Goal: Task Accomplishment & Management: Use online tool/utility

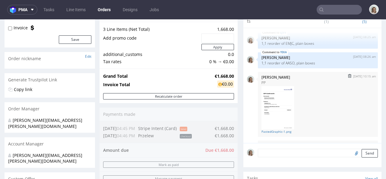
scroll to position [39, 0]
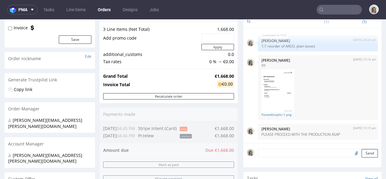
click at [335, 11] on input "text" at bounding box center [339, 10] width 45 height 10
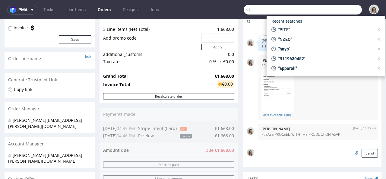
paste input "info@sofiakov.com"
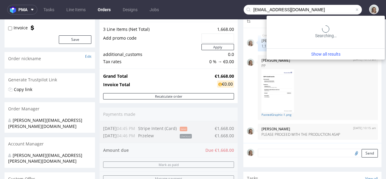
type input "info@sofiakov.com"
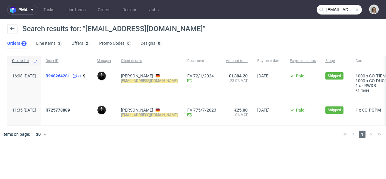
click at [70, 74] on span "R968264281" at bounding box center [58, 75] width 24 height 5
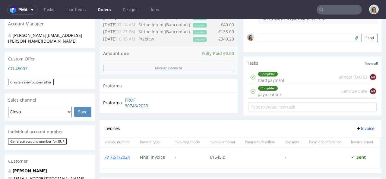
scroll to position [326, 0]
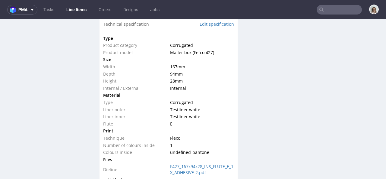
scroll to position [963, 0]
click at [22, 11] on span "pma" at bounding box center [22, 10] width 9 height 4
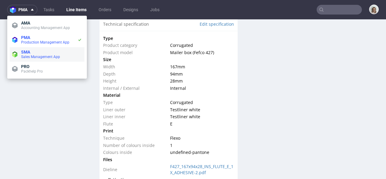
click at [39, 57] on span "Sales Management App" at bounding box center [40, 57] width 39 height 4
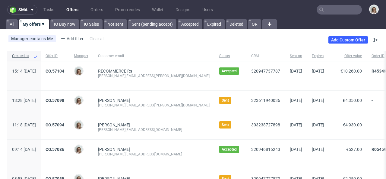
click at [347, 10] on input "text" at bounding box center [339, 10] width 45 height 10
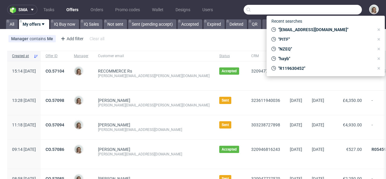
paste input "charlotte@stendigcalendars.com"
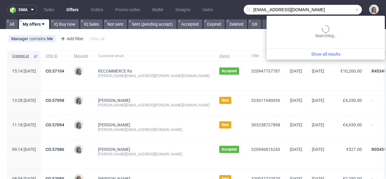
type input "charlotte@stendigcalendars.com"
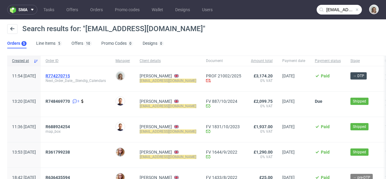
click at [70, 75] on span "R774270715" at bounding box center [58, 75] width 24 height 5
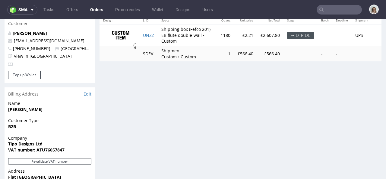
scroll to position [331, 0]
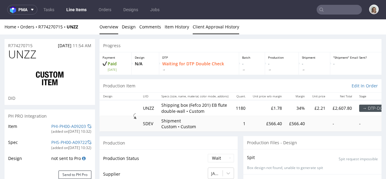
click at [201, 24] on link "Client Approval History" at bounding box center [216, 26] width 46 height 15
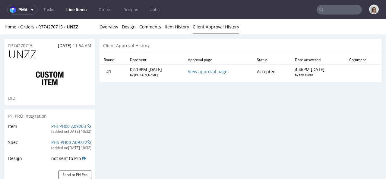
click at [344, 8] on input "text" at bounding box center [339, 10] width 45 height 10
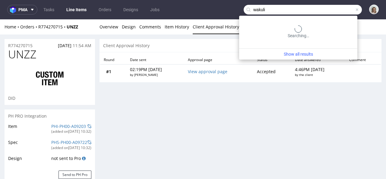
type input "wakuli"
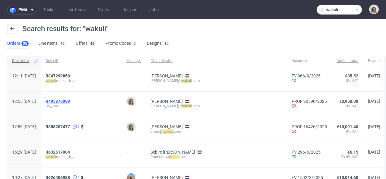
click at [70, 101] on span "R495876099" at bounding box center [58, 101] width 24 height 5
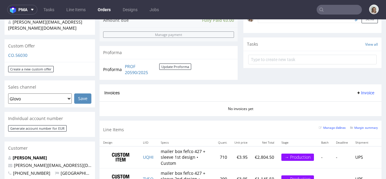
scroll to position [233, 0]
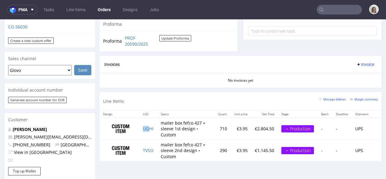
click at [148, 132] on td "UQHI" at bounding box center [148, 129] width 18 height 22
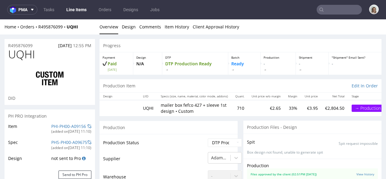
click at [60, 30] on div "Home Orders R495876099 UQHI Overview Design Comments Item History Client Approv…" at bounding box center [193, 26] width 386 height 15
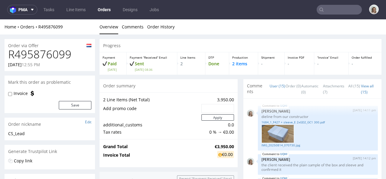
scroll to position [405, 0]
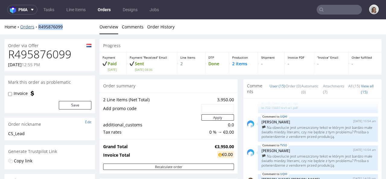
drag, startPoint x: 69, startPoint y: 29, endPoint x: 34, endPoint y: 27, distance: 34.5
click at [34, 27] on div "Home Orders R495876099" at bounding box center [50, 27] width 91 height 6
copy link "R495876099"
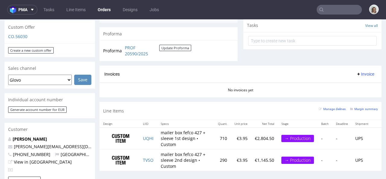
scroll to position [325, 0]
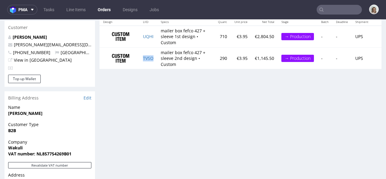
click at [150, 63] on td "TVSO" at bounding box center [148, 57] width 18 height 21
click at [150, 61] on td "TVSO" at bounding box center [148, 57] width 18 height 21
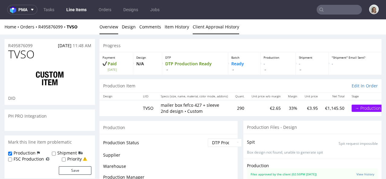
click at [204, 26] on link "Client Approval History" at bounding box center [216, 26] width 46 height 15
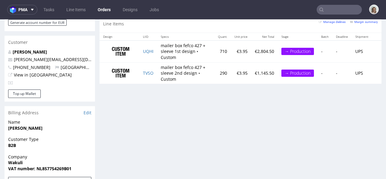
scroll to position [313, 0]
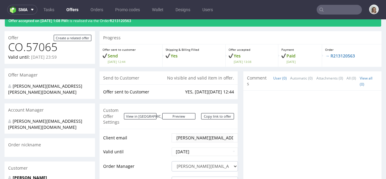
scroll to position [48, 0]
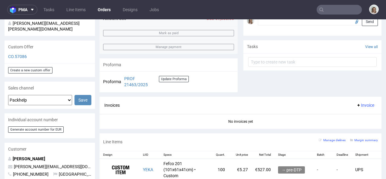
scroll to position [318, 0]
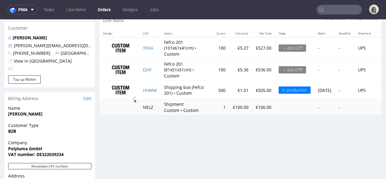
click at [340, 10] on input "text" at bounding box center [339, 10] width 45 height 10
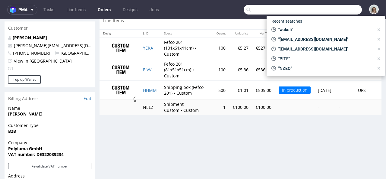
paste input "charlotte@stendigcalendars.com"
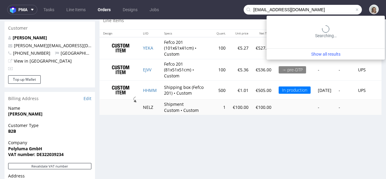
type input "charlotte@stendigcalendars.com"
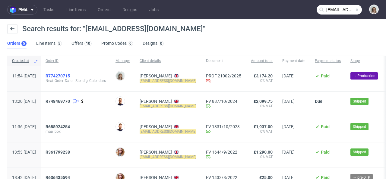
click at [70, 77] on span "R774270715" at bounding box center [58, 75] width 24 height 5
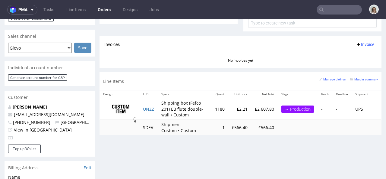
scroll to position [188, 0]
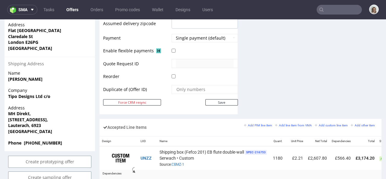
scroll to position [371, 0]
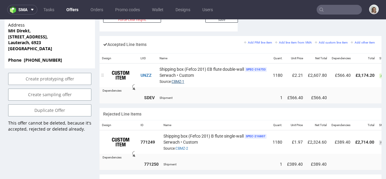
click at [181, 79] on link "CBMZ-1" at bounding box center [178, 81] width 13 height 4
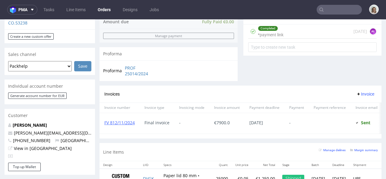
scroll to position [351, 0]
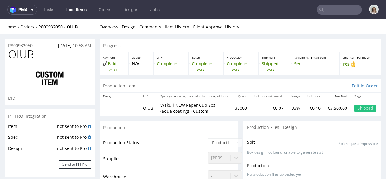
click at [222, 28] on link "Client Approval History" at bounding box center [216, 26] width 46 height 15
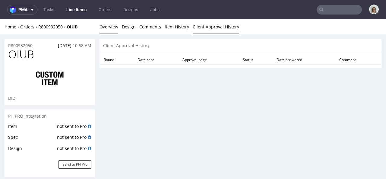
click at [100, 25] on link "Overview" at bounding box center [109, 26] width 19 height 15
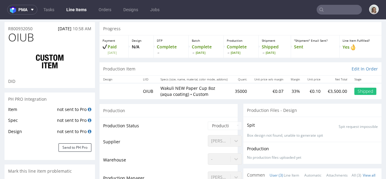
scroll to position [52, 0]
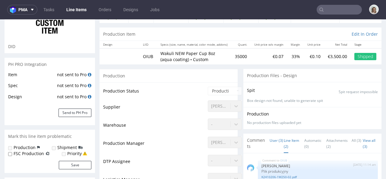
click at [284, 140] on link "Line Item (2)" at bounding box center [291, 143] width 15 height 19
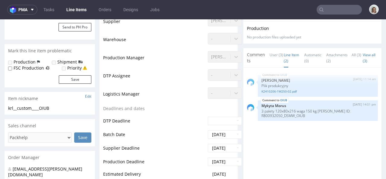
scroll to position [186, 0]
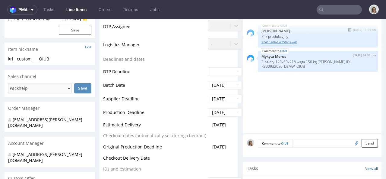
click at [281, 43] on link "K2410206-1W250-02.pdf" at bounding box center [318, 42] width 113 height 5
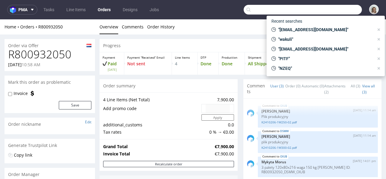
scroll to position [351, 0]
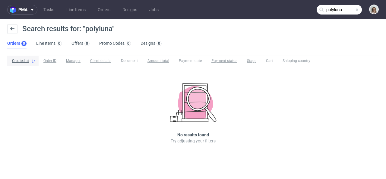
click at [348, 10] on input "polyluna" at bounding box center [339, 10] width 45 height 10
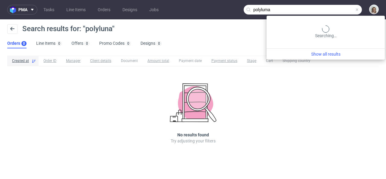
type input "polyluma"
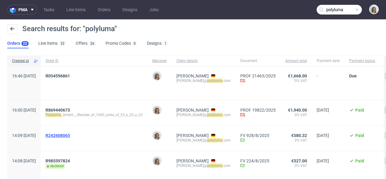
click at [70, 134] on span "R242608065" at bounding box center [58, 135] width 24 height 5
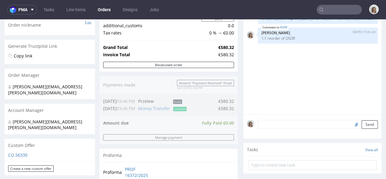
scroll to position [192, 0]
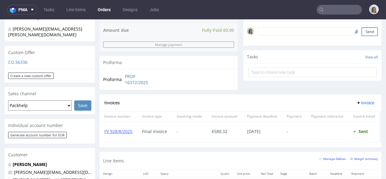
type input "polyluma"
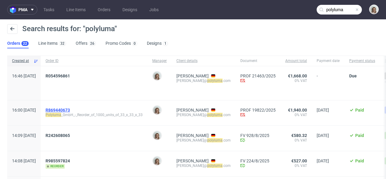
click at [70, 111] on span "R869440673" at bounding box center [58, 109] width 24 height 5
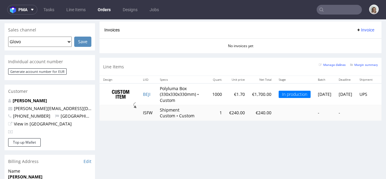
scroll to position [271, 0]
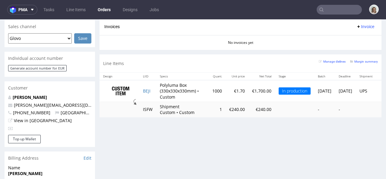
type input "polyluma"
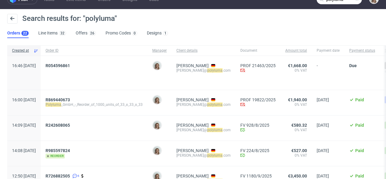
scroll to position [45, 0]
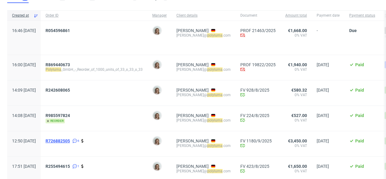
click at [70, 141] on span "R726882505" at bounding box center [58, 140] width 24 height 5
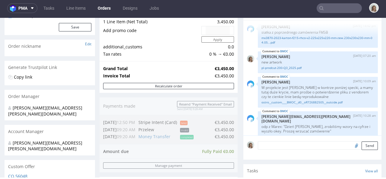
scroll to position [210, 0]
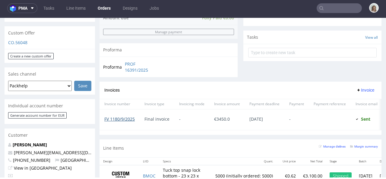
click at [128, 119] on link "FV 1180/9/2025" at bounding box center [119, 119] width 30 height 6
type input "polyluma"
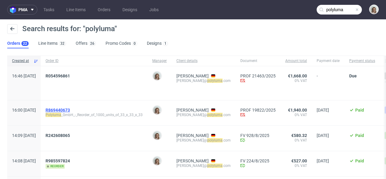
click at [70, 110] on span "R869440673" at bounding box center [58, 109] width 24 height 5
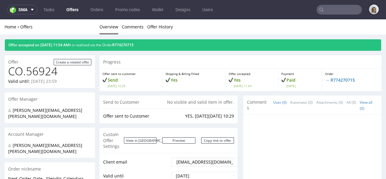
scroll to position [371, 0]
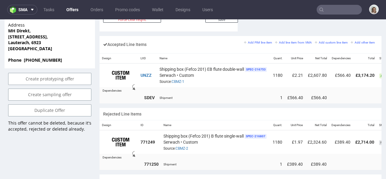
click at [329, 9] on input "text" at bounding box center [339, 10] width 45 height 10
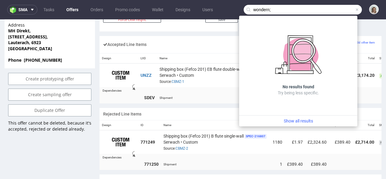
click at [285, 11] on input "wondern;" at bounding box center [303, 10] width 118 height 10
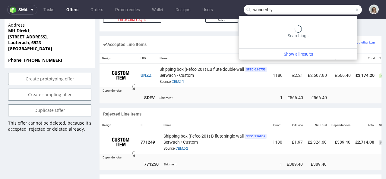
type input "wonderbly"
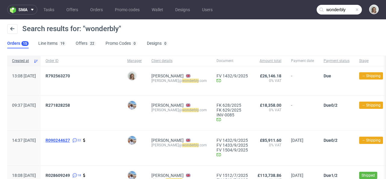
click at [70, 138] on span "R090244627" at bounding box center [58, 140] width 24 height 5
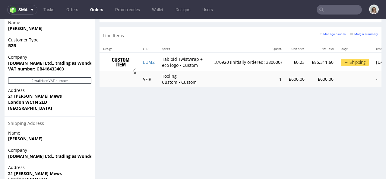
scroll to position [412, 0]
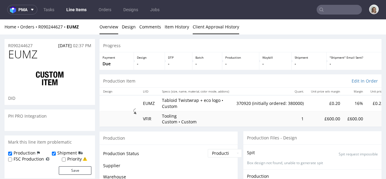
scroll to position [495, 0]
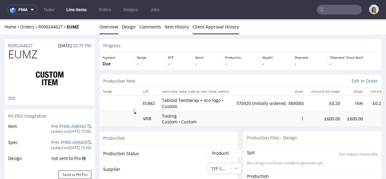
click at [195, 28] on link "Client Approval History" at bounding box center [216, 26] width 46 height 15
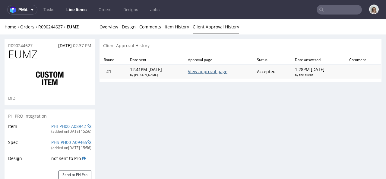
click at [206, 72] on link "View approval page" at bounding box center [208, 72] width 40 height 6
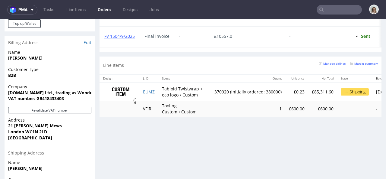
scroll to position [426, 0]
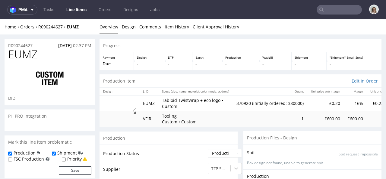
scroll to position [495, 0]
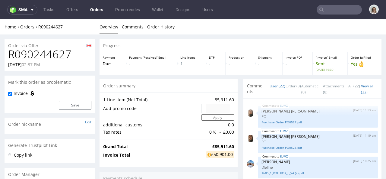
scroll to position [495, 0]
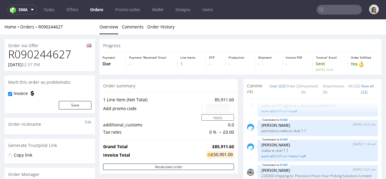
type input "wonderbly"
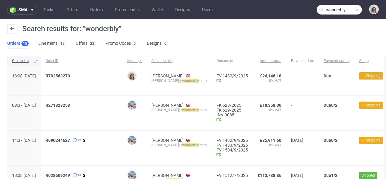
scroll to position [48, 0]
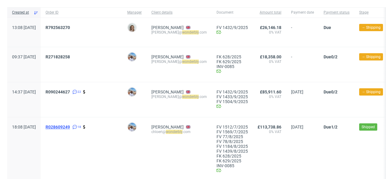
click at [70, 128] on span "R028609249" at bounding box center [58, 126] width 24 height 5
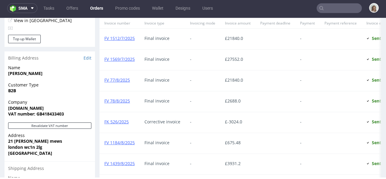
scroll to position [532, 0]
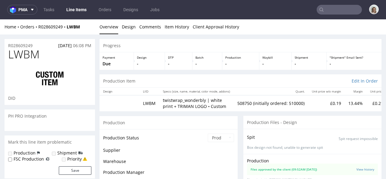
scroll to position [572, 0]
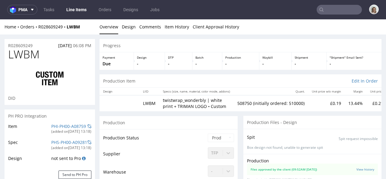
select select "in_progress"
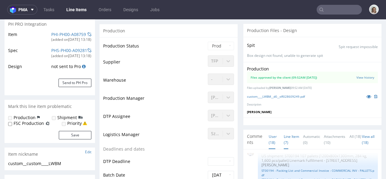
scroll to position [93, 0]
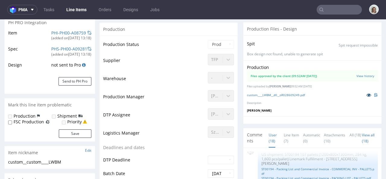
click at [367, 97] on icon at bounding box center [369, 95] width 5 height 4
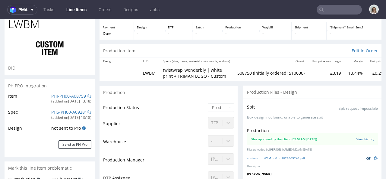
scroll to position [0, 0]
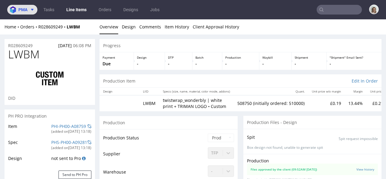
click at [33, 6] on button "pma" at bounding box center [22, 10] width 30 height 10
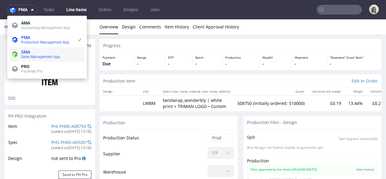
click at [36, 58] on span "Sales Management App" at bounding box center [40, 57] width 39 height 4
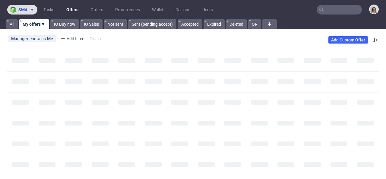
click at [29, 9] on span at bounding box center [30, 9] width 7 height 5
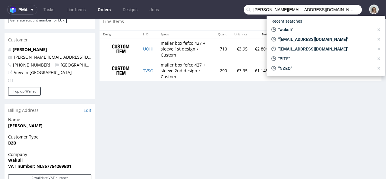
scroll to position [405, 0]
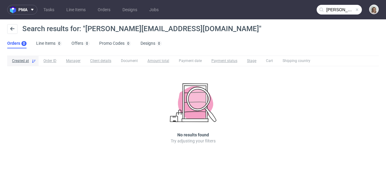
click at [350, 8] on input "[PERSON_NAME][EMAIL_ADDRESS][DOMAIN_NAME]" at bounding box center [339, 10] width 45 height 10
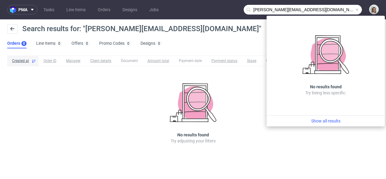
drag, startPoint x: 266, startPoint y: 9, endPoint x: 240, endPoint y: 12, distance: 26.1
click at [240, 12] on nav "pma Tasks Line Items Orders Designs Jobs [PERSON_NAME][EMAIL_ADDRESS][DOMAIN_NA…" at bounding box center [193, 9] width 386 height 19
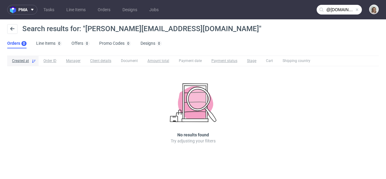
click at [329, 8] on input "@[DOMAIN_NAME]" at bounding box center [339, 10] width 45 height 10
type input "[DOMAIN_NAME]"
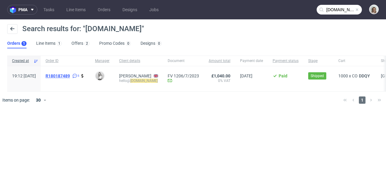
click at [70, 75] on span "R180187489" at bounding box center [58, 75] width 24 height 5
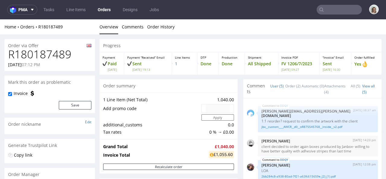
scroll to position [23, 0]
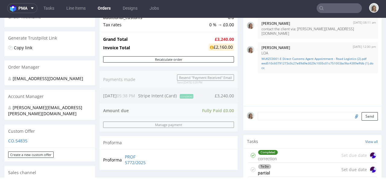
scroll to position [155, 0]
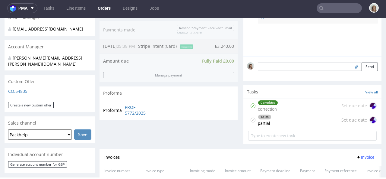
click at [134, 117] on div "Proforma PROF 5772/2025" at bounding box center [169, 110] width 138 height 21
click at [134, 116] on link "PROF 5772/2025" at bounding box center [141, 110] width 32 height 12
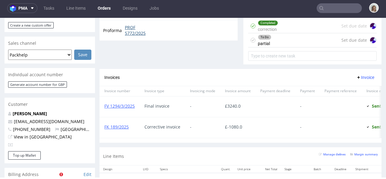
scroll to position [316, 0]
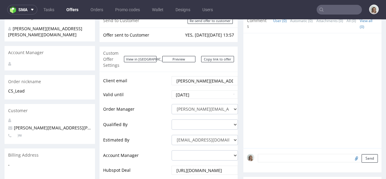
scroll to position [90, 0]
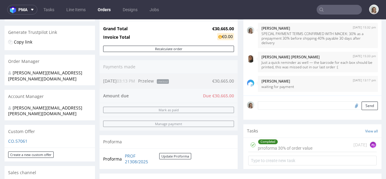
scroll to position [115, 0]
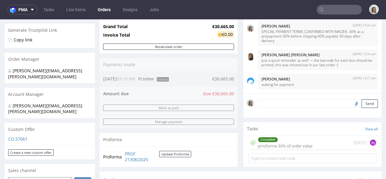
click at [287, 102] on textarea at bounding box center [318, 103] width 120 height 8
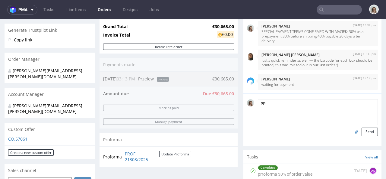
type textarea "PP"
click at [352, 132] on input "file" at bounding box center [356, 131] width 8 height 8
type input "C:\fakepath\1f7852e0-f063-4f5b-a43c-16e7e7eb8e93.pdf"
click at [362, 133] on button "Send" at bounding box center [370, 131] width 16 height 8
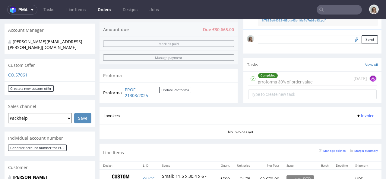
scroll to position [144, 0]
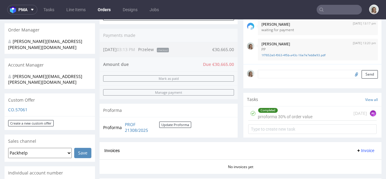
click at [301, 111] on div "Completed" at bounding box center [285, 110] width 54 height 5
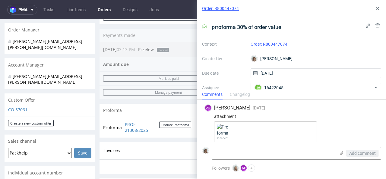
scroll to position [11, 0]
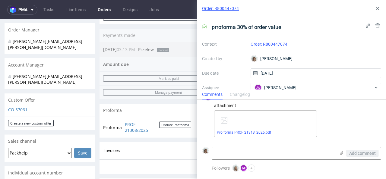
click at [259, 132] on link "Pro forma PROF 21313_2025.pdf" at bounding box center [244, 132] width 54 height 4
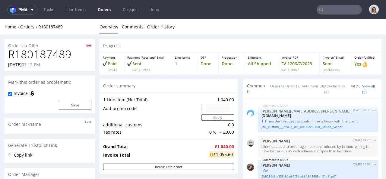
scroll to position [23, 0]
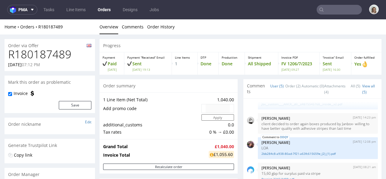
click at [356, 11] on input "text" at bounding box center [339, 10] width 45 height 10
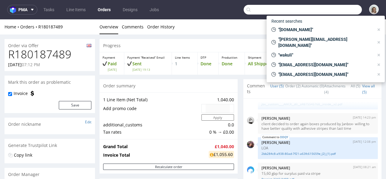
paste input "[EMAIL_ADDRESS][DOMAIN_NAME]"
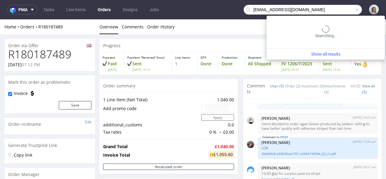
type input "[EMAIL_ADDRESS][DOMAIN_NAME]"
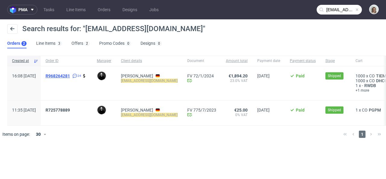
click at [70, 74] on span "R968264281" at bounding box center [58, 75] width 24 height 5
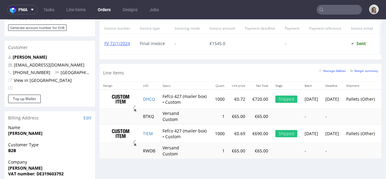
scroll to position [299, 0]
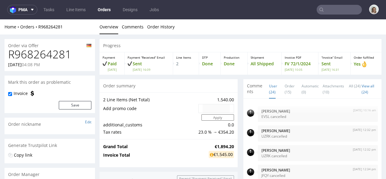
scroll to position [963, 0]
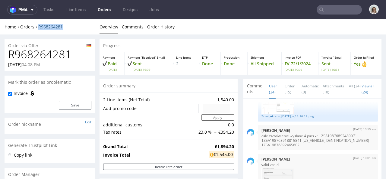
drag, startPoint x: 67, startPoint y: 26, endPoint x: 38, endPoint y: 27, distance: 28.7
click at [38, 27] on div "Home Orders R968264281" at bounding box center [50, 27] width 91 height 6
copy link "R968264281"
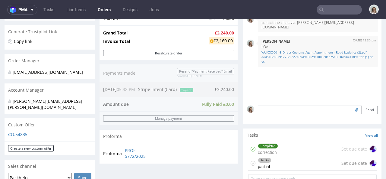
scroll to position [120, 0]
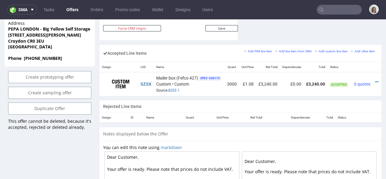
scroll to position [0, 15]
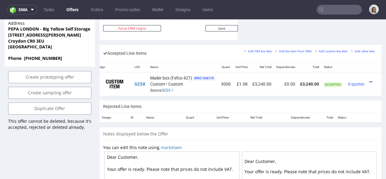
click at [370, 80] on icon at bounding box center [371, 82] width 3 height 4
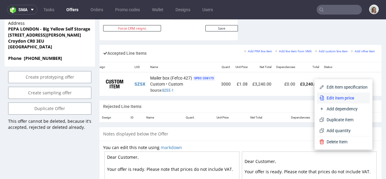
click at [347, 95] on span "Edit item price" at bounding box center [346, 98] width 43 height 6
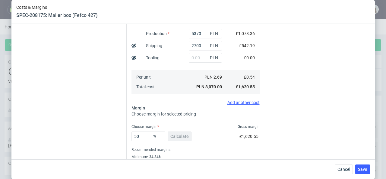
scroll to position [147, 0]
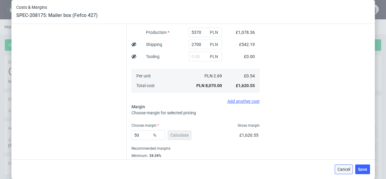
click at [343, 166] on button "Cancel" at bounding box center [344, 169] width 18 height 10
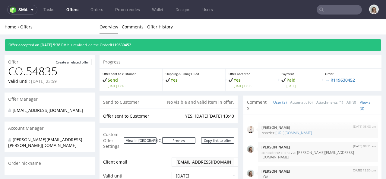
click at [137, 42] on div "Offer accepted on [DATE] 5:38 PM It is realised via the Order R119630452" at bounding box center [193, 44] width 377 height 11
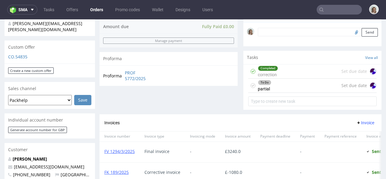
scroll to position [191, 0]
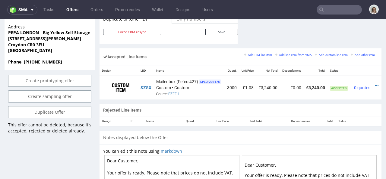
scroll to position [0, 15]
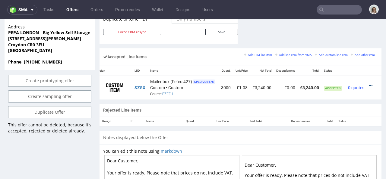
click at [370, 83] on icon at bounding box center [371, 85] width 3 height 4
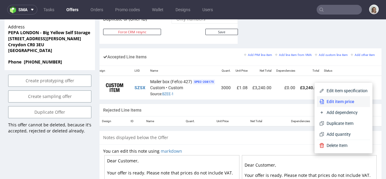
click at [356, 99] on span "Edit item price" at bounding box center [346, 101] width 43 height 6
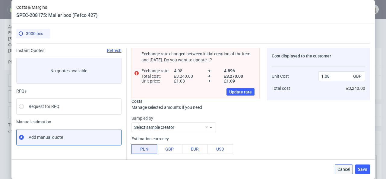
click at [346, 167] on span "Cancel" at bounding box center [344, 169] width 13 height 4
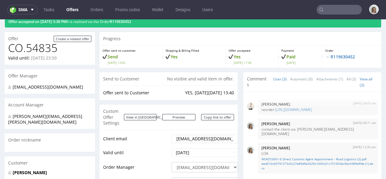
scroll to position [0, 0]
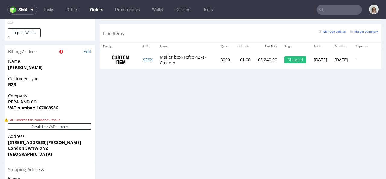
scroll to position [361, 0]
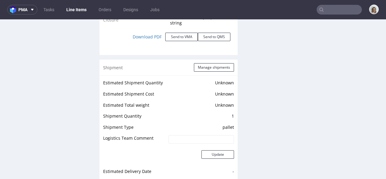
scroll to position [906, 0]
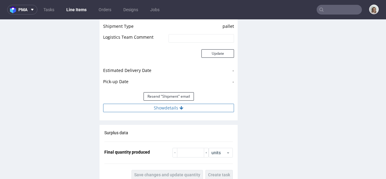
click at [175, 108] on button "Show details" at bounding box center [168, 108] width 131 height 8
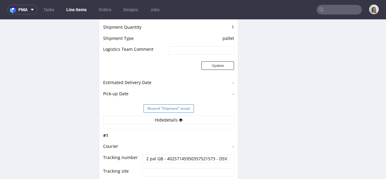
scroll to position [935, 0]
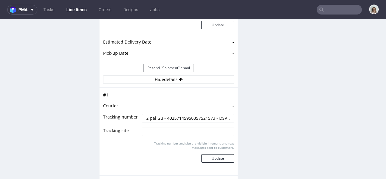
click at [176, 118] on input "2 pal GB - 40257145950357521573 - DSV // Magazyn Pęcice 1 pal - RWM005410041 - …" at bounding box center [188, 118] width 92 height 8
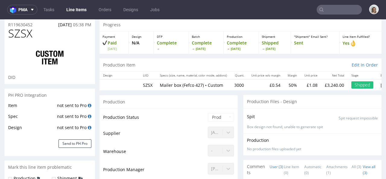
scroll to position [0, 0]
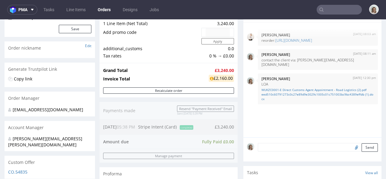
scroll to position [162, 0]
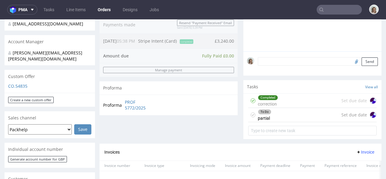
click at [26, 83] on div "CO.54835" at bounding box center [50, 88] width 91 height 10
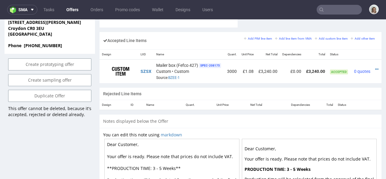
scroll to position [0, 15]
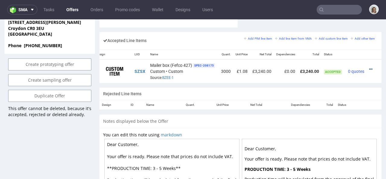
click at [370, 67] on icon at bounding box center [371, 69] width 3 height 4
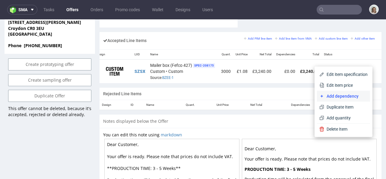
click at [344, 96] on span "Add dependency" at bounding box center [346, 96] width 43 height 6
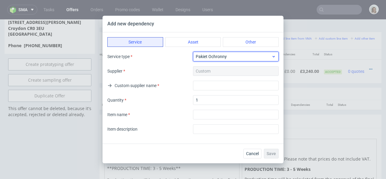
click at [232, 56] on span "Pakiet Ochronny" at bounding box center [234, 56] width 76 height 6
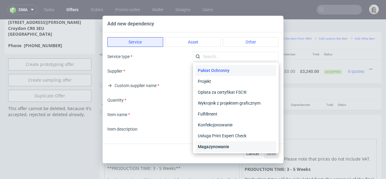
click at [216, 143] on div "Magazynowanie" at bounding box center [236, 146] width 81 height 11
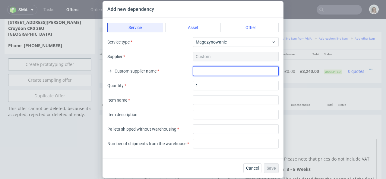
click at [211, 72] on input "text" at bounding box center [236, 71] width 86 height 10
drag, startPoint x: 270, startPoint y: 68, endPoint x: 194, endPoint y: 68, distance: 76.1
click at [194, 68] on input "Warehousing of 1 pallets for 6 months" at bounding box center [236, 71] width 86 height 10
drag, startPoint x: 269, startPoint y: 70, endPoint x: 177, endPoint y: 69, distance: 91.5
click at [177, 69] on div "Custom supplier name Warehousing of 1 pallets for 6 months" at bounding box center [193, 71] width 172 height 10
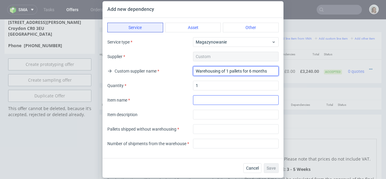
type input "Warehousing of 1 pallets for 6 months"
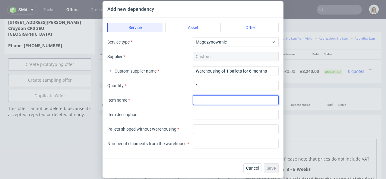
click at [203, 100] on input "textarea" at bounding box center [236, 100] width 86 height 10
paste input "Warehousing of 1 pallets for 6 months"
type input "Warehousing of 1 pallets for 6 months"
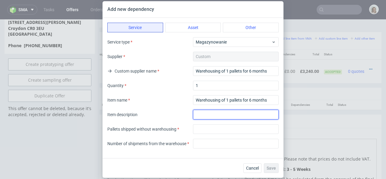
click at [206, 114] on input "text" at bounding box center [236, 115] width 86 height 10
paste input "Warehousing of 1 pallets for 6 months"
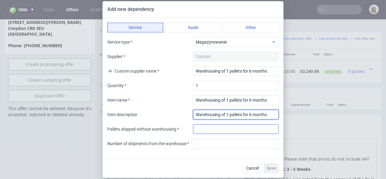
type input "Warehousing of 1 pallets for 6 months"
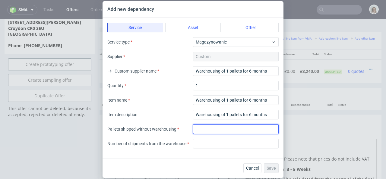
click at [209, 131] on input "number" at bounding box center [236, 129] width 86 height 10
type input "2"
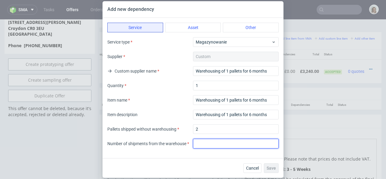
click at [210, 144] on input "number" at bounding box center [236, 144] width 86 height 10
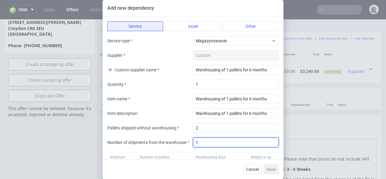
type input "0"
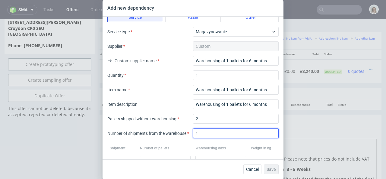
scroll to position [23, 0]
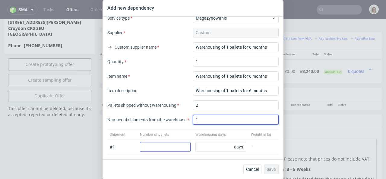
type input "1"
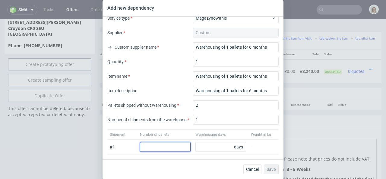
click at [167, 146] on input "number" at bounding box center [165, 147] width 51 height 10
type input "1"
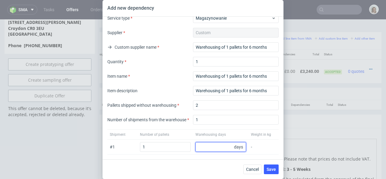
click at [224, 148] on input "number" at bounding box center [221, 147] width 51 height 10
type input "186"
click at [269, 169] on span "Save" at bounding box center [271, 169] width 9 height 4
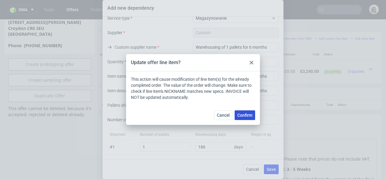
click at [245, 115] on span "Confirm" at bounding box center [245, 115] width 15 height 4
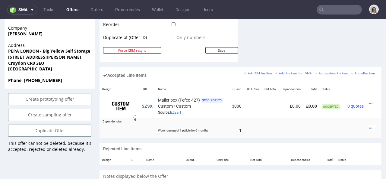
scroll to position [391, 0]
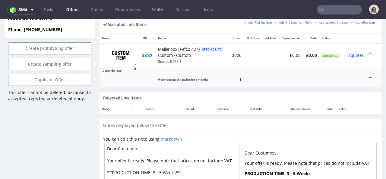
click at [370, 75] on icon at bounding box center [371, 77] width 3 height 4
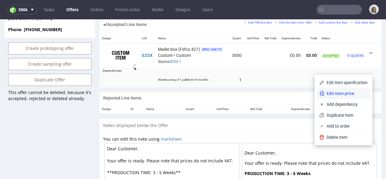
click at [342, 94] on span "Edit item price" at bounding box center [346, 93] width 43 height 6
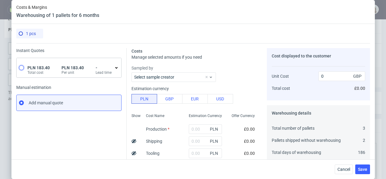
click at [20, 68] on input "radio" at bounding box center [21, 67] width 5 height 5
radio input "true"
radio input "false"
type input "183.4"
type input "37.46"
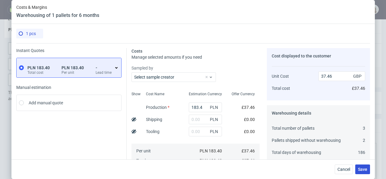
click at [368, 171] on span "Save" at bounding box center [362, 169] width 9 height 4
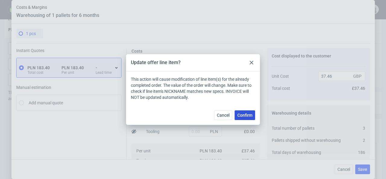
click at [245, 114] on span "Confirm" at bounding box center [245, 115] width 15 height 4
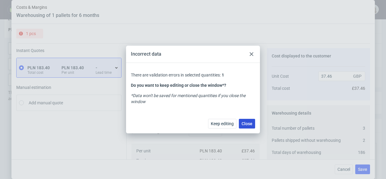
click at [248, 123] on span "Close" at bounding box center [247, 123] width 11 height 4
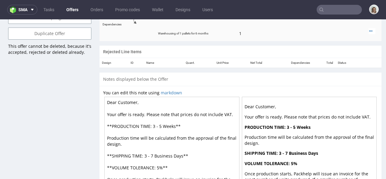
scroll to position [384, 0]
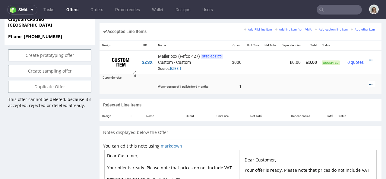
click at [369, 81] on div at bounding box center [372, 84] width 7 height 6
click at [370, 82] on icon at bounding box center [371, 84] width 3 height 4
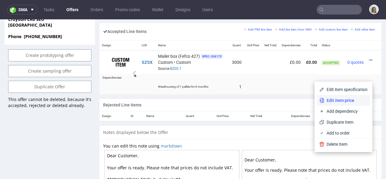
click at [353, 95] on li "Edit item price" at bounding box center [343, 100] width 53 height 11
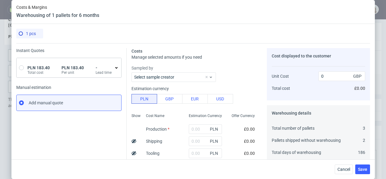
click at [82, 72] on div "PLN 183.40 Total cost PLN 183.40 Per unit - Lead time" at bounding box center [69, 70] width 85 height 10
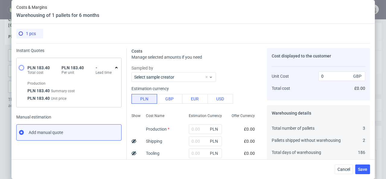
click at [20, 68] on input "radio" at bounding box center [21, 67] width 5 height 5
radio input "true"
radio input "false"
type input "183.4"
type input "37.46"
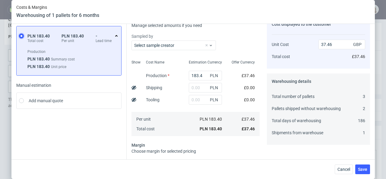
scroll to position [51, 0]
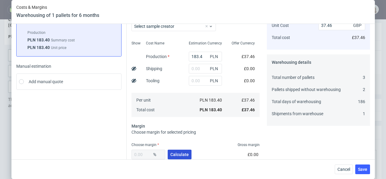
click at [172, 154] on span "Calculate" at bounding box center [180, 154] width 18 height 4
type input "60.3"
type input "94.35"
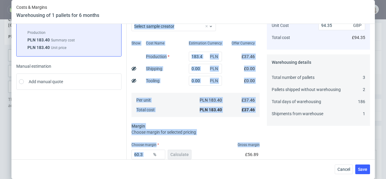
drag, startPoint x: 150, startPoint y: 153, endPoint x: 118, endPoint y: 153, distance: 31.4
click at [118, 153] on div "Instant Quotes PLN 183.40 Total cost PLN 183.40 Per unit - Lead time Production…" at bounding box center [193, 91] width 354 height 199
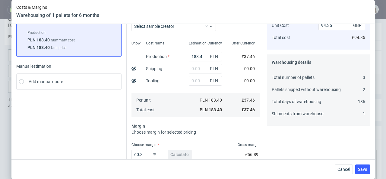
click at [119, 154] on div "Instant Quotes PLN 183.40 Total cost PLN 183.40 Per unit - Lead time Production…" at bounding box center [71, 94] width 111 height 194
drag, startPoint x: 143, startPoint y: 155, endPoint x: 128, endPoint y: 153, distance: 14.9
click at [128, 153] on div "Costs Manage selected amounts if you need Sampled by Select sample creator Show…" at bounding box center [249, 91] width 244 height 199
type input "20"
type input "46.82"
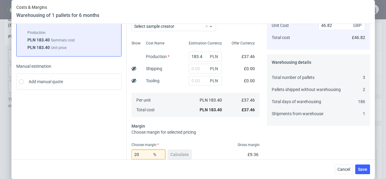
type input "20"
click at [213, 146] on div "Choose margin Gross margin" at bounding box center [196, 144] width 128 height 5
click at [191, 69] on input "text" at bounding box center [205, 69] width 33 height 10
type input "25"
type input "47.33"
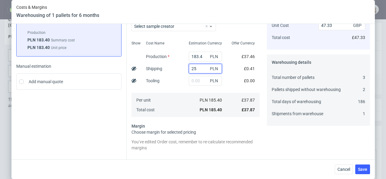
type input "250"
type input "110.65"
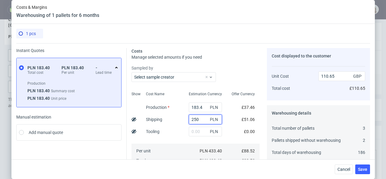
scroll to position [149, 0]
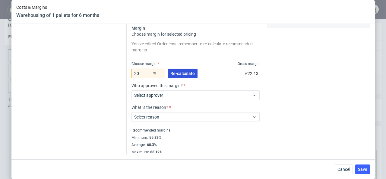
type input "250"
click at [179, 69] on button "Re-calculate" at bounding box center [183, 74] width 30 height 10
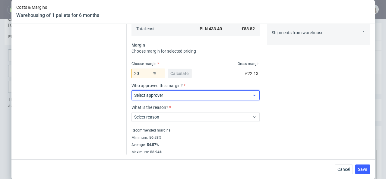
click at [187, 96] on span "Select approver" at bounding box center [193, 95] width 118 height 6
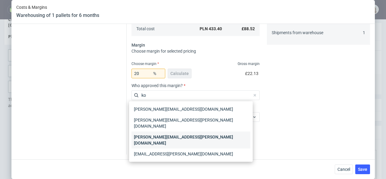
type input "ko"
drag, startPoint x: 182, startPoint y: 134, endPoint x: 185, endPoint y: 125, distance: 9.5
click at [182, 134] on div "[PERSON_NAME][EMAIL_ADDRESS][PERSON_NAME][DOMAIN_NAME]" at bounding box center [191, 139] width 119 height 17
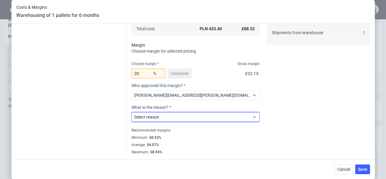
click at [187, 119] on span "Select reason" at bounding box center [193, 117] width 118 height 6
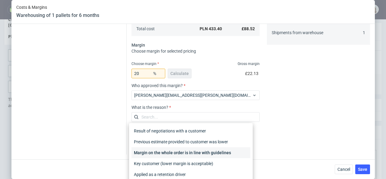
click at [207, 153] on div "Margin on the whole order is in line with guidelines" at bounding box center [191, 152] width 119 height 11
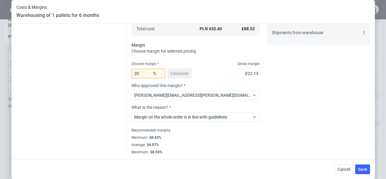
click at [364, 163] on div "Cancel Save" at bounding box center [193, 169] width 364 height 20
click at [364, 168] on span "Save" at bounding box center [362, 169] width 9 height 4
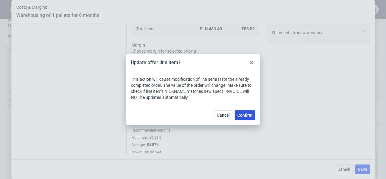
click at [253, 115] on button "Confirm" at bounding box center [245, 115] width 21 height 10
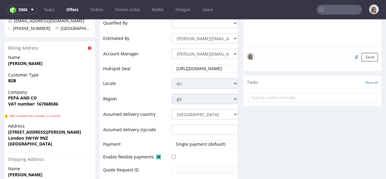
scroll to position [132, 0]
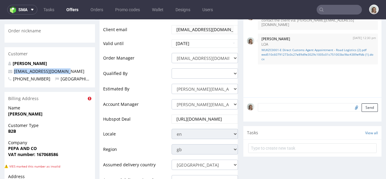
drag, startPoint x: 79, startPoint y: 67, endPoint x: 0, endPoint y: 66, distance: 78.5
copy span "hola@pepaandcompany.com"
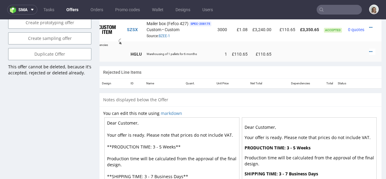
scroll to position [421, 0]
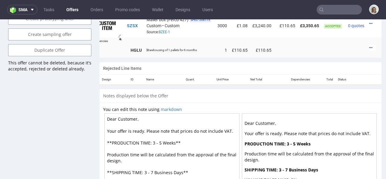
click at [370, 45] on div at bounding box center [373, 48] width 6 height 6
click at [370, 46] on icon at bounding box center [371, 48] width 3 height 4
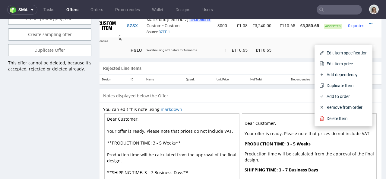
drag, startPoint x: 355, startPoint y: 62, endPoint x: 335, endPoint y: 63, distance: 20.3
click at [355, 62] on span "Edit item price" at bounding box center [346, 64] width 43 height 6
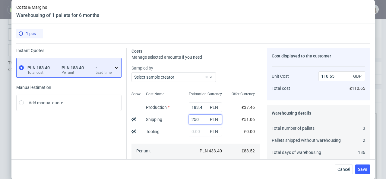
drag, startPoint x: 197, startPoint y: 119, endPoint x: 173, endPoint y: 120, distance: 23.6
click at [173, 120] on div "Show Cost Name Production Shipping Tooling Per unit Total cost Estimation Curre…" at bounding box center [196, 129] width 128 height 80
type input "46.82"
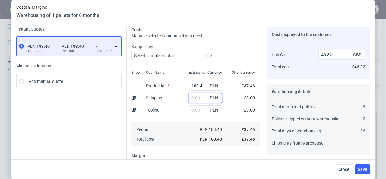
scroll to position [64, 0]
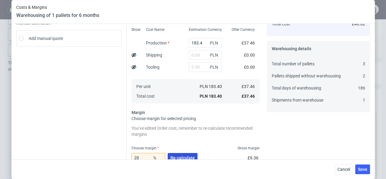
click at [189, 155] on span "Re-calculate" at bounding box center [183, 157] width 24 height 4
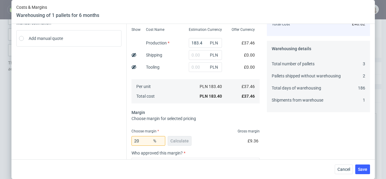
scroll to position [118, 0]
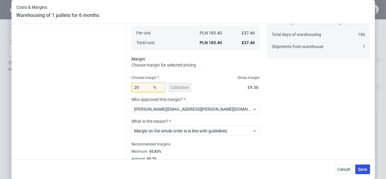
click at [361, 171] on span "Save" at bounding box center [362, 169] width 9 height 4
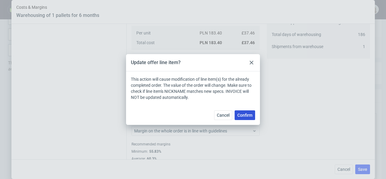
click at [248, 118] on button "Confirm" at bounding box center [245, 115] width 21 height 10
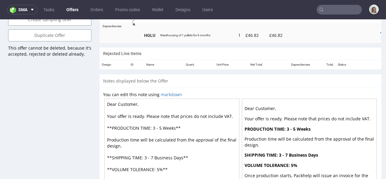
scroll to position [363, 0]
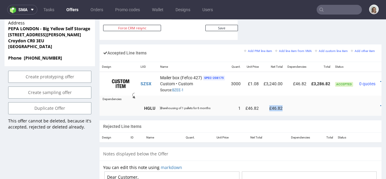
drag, startPoint x: 249, startPoint y: 109, endPoint x: 315, endPoint y: 107, distance: 65.5
click at [315, 107] on tr "HGLU Warehousing of 1 pallets for 6 months 1 £46.82 £46.82" at bounding box center [246, 107] width 293 height 15
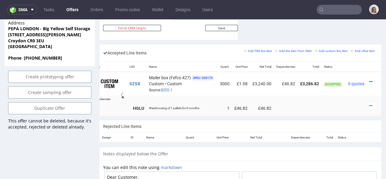
click at [370, 79] on icon at bounding box center [371, 81] width 3 height 4
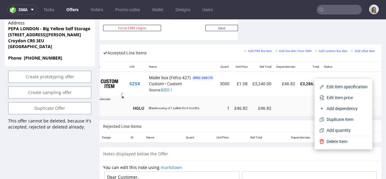
drag, startPoint x: 350, startPoint y: 98, endPoint x: 335, endPoint y: 98, distance: 14.8
click at [349, 98] on span "Edit item price" at bounding box center [346, 98] width 43 height 6
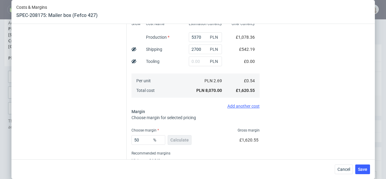
scroll to position [165, 0]
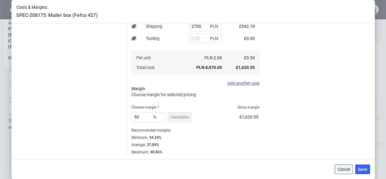
click at [353, 170] on button "Cancel" at bounding box center [344, 169] width 18 height 10
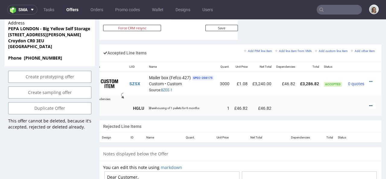
click at [370, 104] on icon at bounding box center [371, 106] width 3 height 4
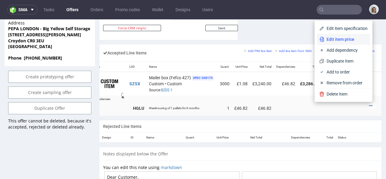
click at [338, 41] on span "Edit item price" at bounding box center [346, 39] width 43 height 6
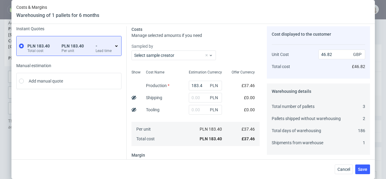
scroll to position [109, 0]
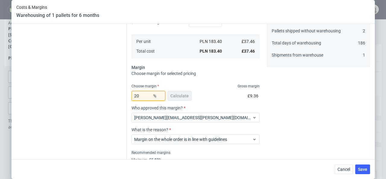
click at [143, 95] on input "20" at bounding box center [149, 96] width 34 height 10
type input "22"
type input "48.02"
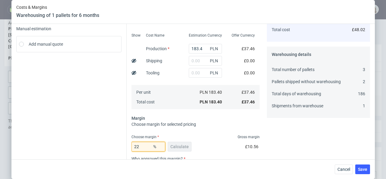
scroll to position [114, 0]
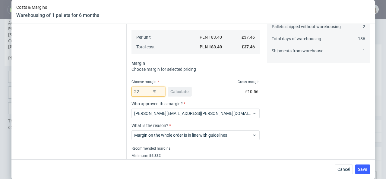
type input "2"
type input "38.22"
type input "24"
type input "49.29"
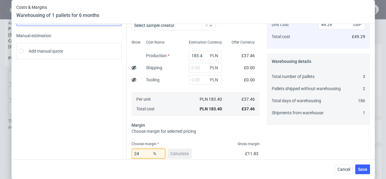
scroll to position [131, 0]
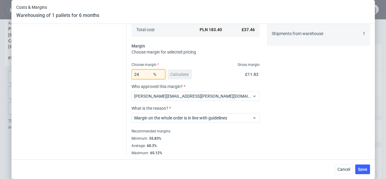
type input "2"
type input "38.22"
type input "25"
type input "49.94"
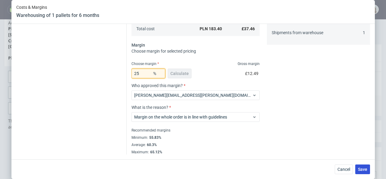
type input "25"
click at [367, 169] on span "Save" at bounding box center [362, 169] width 9 height 4
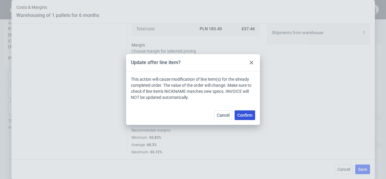
click at [248, 110] on button "Confirm" at bounding box center [245, 115] width 21 height 10
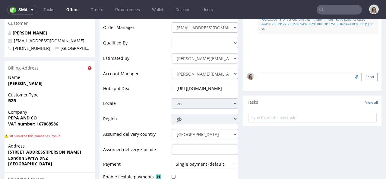
scroll to position [0, 0]
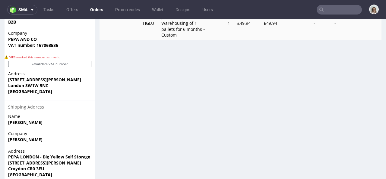
scroll to position [325, 0]
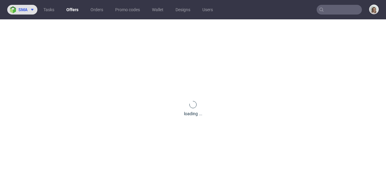
drag, startPoint x: 23, startPoint y: 10, endPoint x: 24, endPoint y: 13, distance: 3.5
click at [23, 10] on span "sma" at bounding box center [22, 10] width 9 height 4
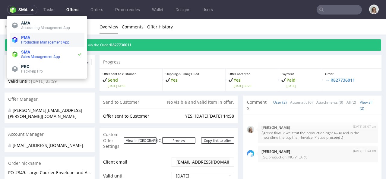
click at [33, 41] on span "Production Management App" at bounding box center [45, 42] width 48 height 4
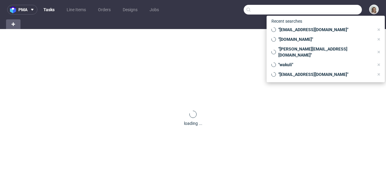
click at [336, 11] on input "text" at bounding box center [303, 10] width 118 height 10
paste input "[EMAIL_ADDRESS][DOMAIN_NAME]"
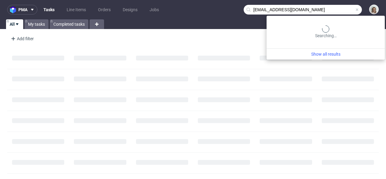
type input "[EMAIL_ADDRESS][DOMAIN_NAME]"
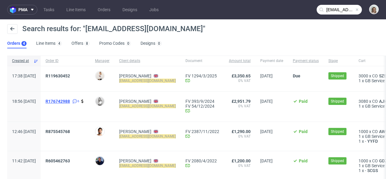
click at [70, 100] on span "R176742988" at bounding box center [58, 101] width 24 height 5
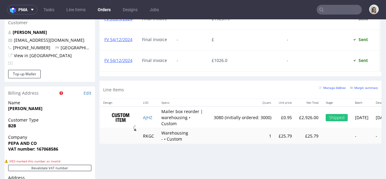
scroll to position [319, 0]
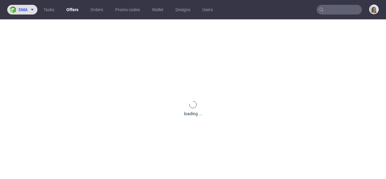
click at [15, 14] on button "sma" at bounding box center [22, 10] width 30 height 10
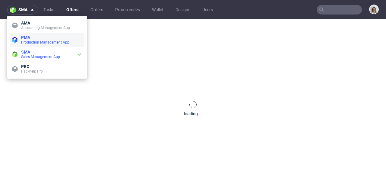
click at [25, 44] on span "Production Management App" at bounding box center [51, 42] width 61 height 5
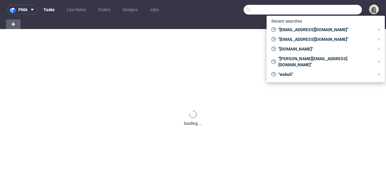
click at [335, 10] on input "text" at bounding box center [303, 10] width 118 height 10
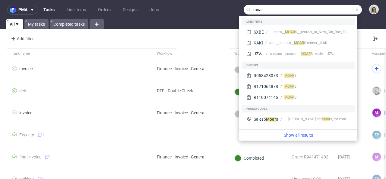
type input "moar"
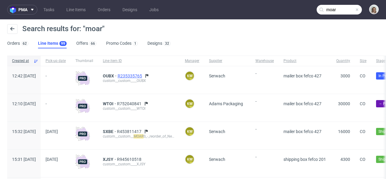
click at [143, 75] on span "R235335765" at bounding box center [131, 75] width 26 height 5
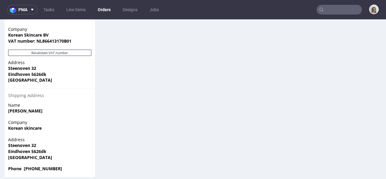
scroll to position [454, 0]
drag, startPoint x: 25, startPoint y: 149, endPoint x: 4, endPoint y: 140, distance: 23.7
copy p "Steenoven 32 Eindhoven 5626dk Netherlands"
click at [348, 10] on input "text" at bounding box center [339, 10] width 45 height 10
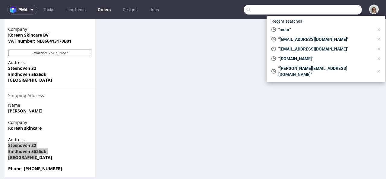
paste input "[EMAIL_ADDRESS][DOMAIN_NAME]"
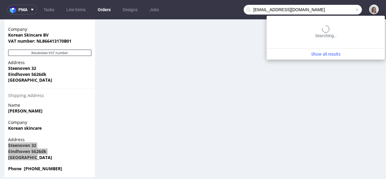
type input "[EMAIL_ADDRESS][DOMAIN_NAME]"
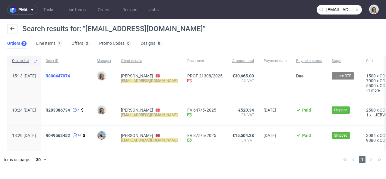
click at [70, 74] on span "R800447074" at bounding box center [58, 75] width 24 height 5
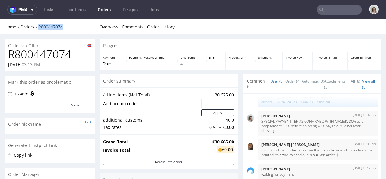
drag, startPoint x: 66, startPoint y: 27, endPoint x: 38, endPoint y: 25, distance: 27.9
click at [38, 25] on div "Home Orders R800447074" at bounding box center [50, 27] width 91 height 6
copy link "R800447074"
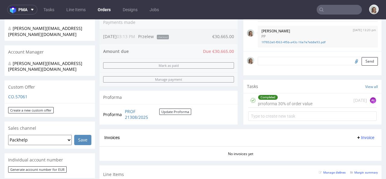
scroll to position [363, 0]
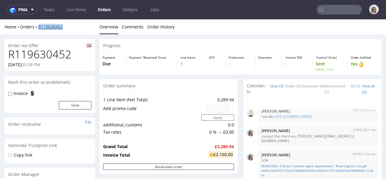
drag, startPoint x: 64, startPoint y: 27, endPoint x: 38, endPoint y: 26, distance: 26.0
click at [38, 26] on div "Home Orders R119630452" at bounding box center [50, 27] width 91 height 6
copy link "R119630452"
click at [15, 13] on button "pma" at bounding box center [22, 10] width 30 height 10
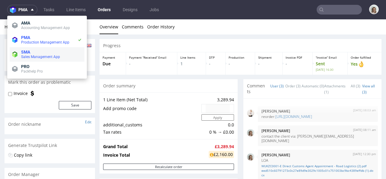
click at [32, 54] on span "Sales Management App" at bounding box center [51, 56] width 61 height 5
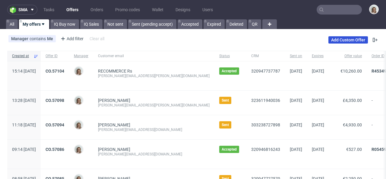
click at [338, 40] on link "Add Custom Offer" at bounding box center [349, 39] width 40 height 7
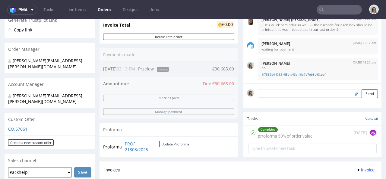
scroll to position [0, 0]
click at [336, 11] on input "text" at bounding box center [339, 10] width 45 height 10
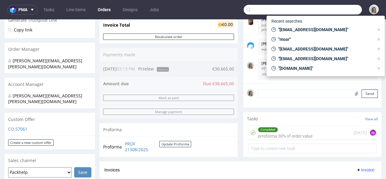
paste input "WTOI"
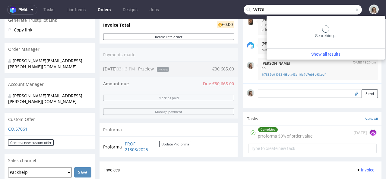
type input "WTOI"
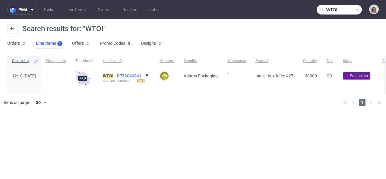
click at [143, 75] on span "R752040841" at bounding box center [130, 75] width 26 height 5
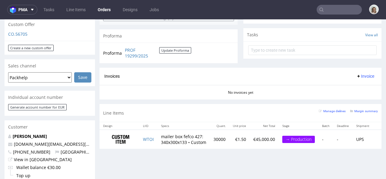
scroll to position [238, 0]
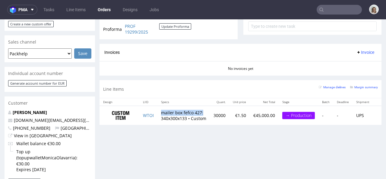
drag, startPoint x: 161, startPoint y: 111, endPoint x: 203, endPoint y: 112, distance: 42.6
click at [203, 112] on td "mailer box fefco 427: 340x300x133 • Custom" at bounding box center [184, 115] width 53 height 19
copy td "mailer box fefco 427:"
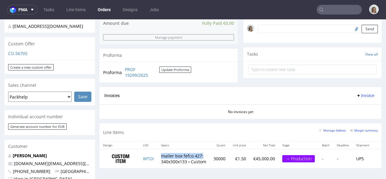
scroll to position [192, 0]
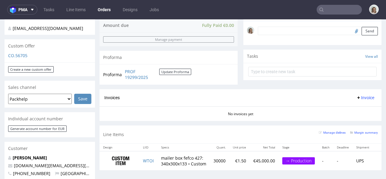
click at [14, 51] on div "Custom Offer" at bounding box center [50, 45] width 91 height 13
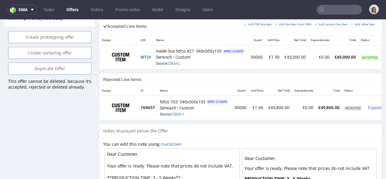
scroll to position [0, 46]
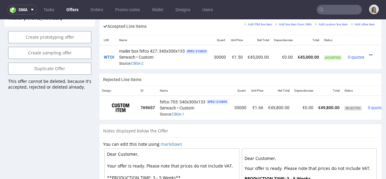
click at [370, 53] on icon at bounding box center [371, 55] width 3 height 4
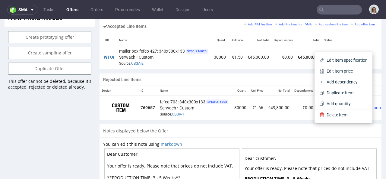
drag, startPoint x: 351, startPoint y: 66, endPoint x: 344, endPoint y: 67, distance: 6.7
click at [351, 66] on li "Edit item price" at bounding box center [343, 71] width 53 height 11
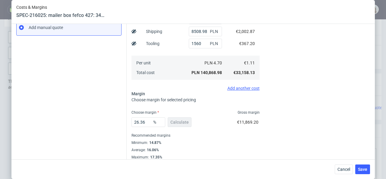
scroll to position [104, 0]
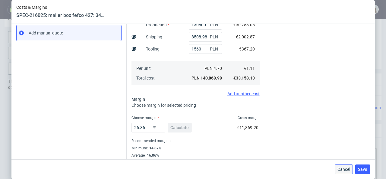
drag, startPoint x: 348, startPoint y: 166, endPoint x: 347, endPoint y: 146, distance: 19.9
click at [348, 167] on span "Cancel" at bounding box center [344, 169] width 13 height 4
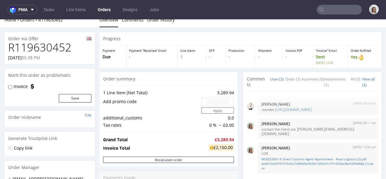
scroll to position [281, 0]
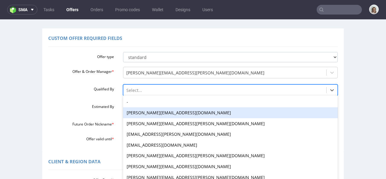
click at [145, 93] on div "[PERSON_NAME][EMAIL_ADDRESS][DOMAIN_NAME], 2 of 19. 19 results available. Use U…" at bounding box center [230, 88] width 215 height 8
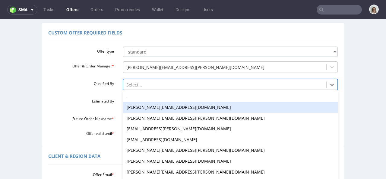
scroll to position [47, 0]
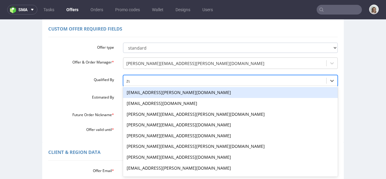
type input "zuz"
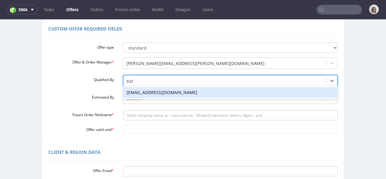
click at [143, 95] on div "[EMAIL_ADDRESS][DOMAIN_NAME]" at bounding box center [230, 92] width 215 height 11
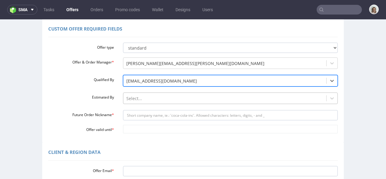
click at [143, 98] on div "Select..." at bounding box center [230, 96] width 215 height 8
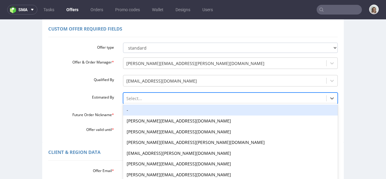
scroll to position [65, 0]
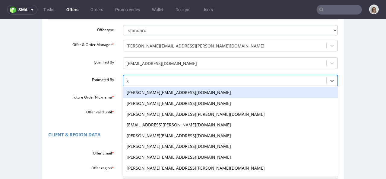
type input "kl"
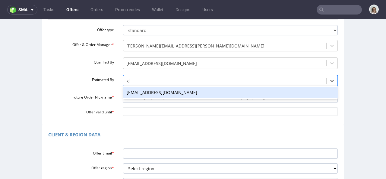
click at [146, 94] on div "[EMAIL_ADDRESS][DOMAIN_NAME]" at bounding box center [230, 92] width 215 height 11
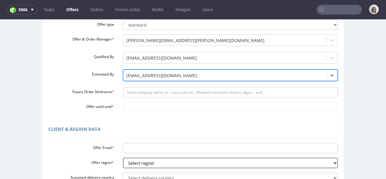
scroll to position [77, 0]
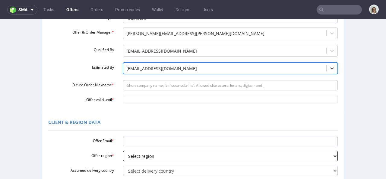
click at [134, 156] on select "Select region eu gb de pl cz fr it es" at bounding box center [230, 156] width 215 height 10
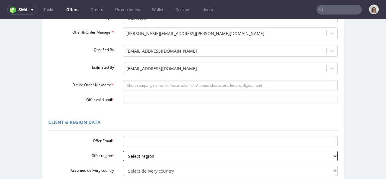
select select "eu"
click at [123, 151] on select "Select region eu gb de pl cz fr it es" at bounding box center [230, 156] width 215 height 10
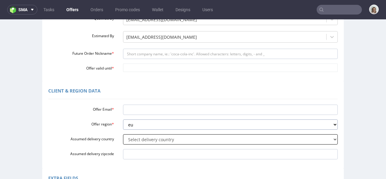
scroll to position [110, 0]
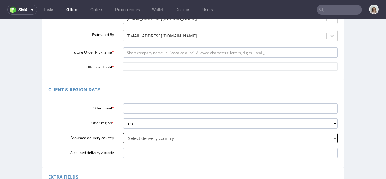
click at [142, 139] on select "Select delivery country [GEOGRAPHIC_DATA] [GEOGRAPHIC_DATA] [GEOGRAPHIC_DATA] […" at bounding box center [230, 138] width 215 height 10
select select "166"
click at [123, 133] on select "Select delivery country [GEOGRAPHIC_DATA] [GEOGRAPHIC_DATA] [GEOGRAPHIC_DATA] […" at bounding box center [230, 138] width 215 height 10
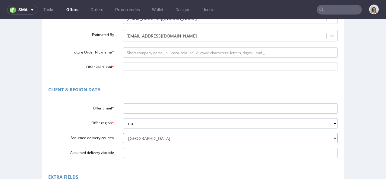
scroll to position [157, 0]
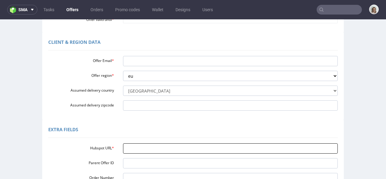
click at [140, 147] on input "Hubspot URL *" at bounding box center [230, 148] width 215 height 10
paste input "[URL][DOMAIN_NAME]"
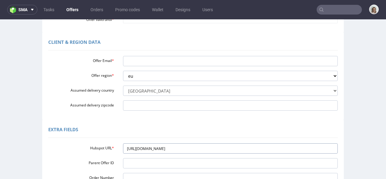
type input "[URL][DOMAIN_NAME]"
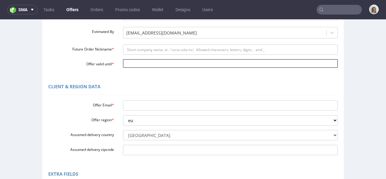
click at [132, 62] on input "Offer valid until *" at bounding box center [230, 63] width 215 height 8
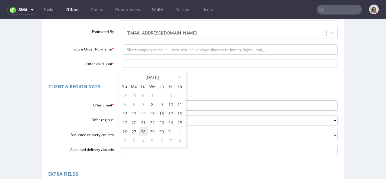
click at [140, 134] on td "28" at bounding box center [143, 131] width 9 height 9
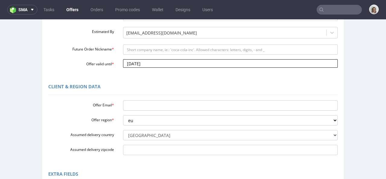
click at [165, 62] on input "[DATE]" at bounding box center [230, 63] width 215 height 8
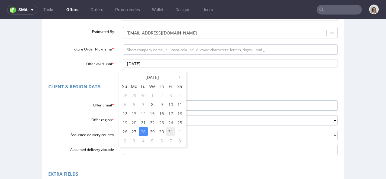
click at [170, 132] on td "31" at bounding box center [170, 131] width 9 height 9
type input "[DATE]"
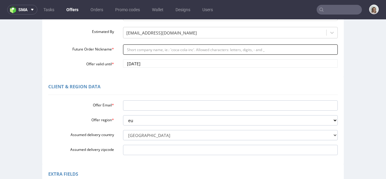
click at [128, 48] on input "Future Order Nickname *" at bounding box center [230, 49] width 215 height 10
paste input "MOARS_-_New_boxes_240x_240_x100"
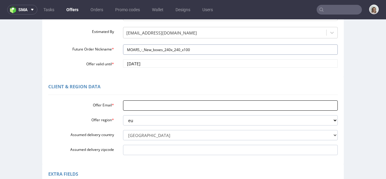
type input "MOARS_-_New_boxes_240x_240_x100"
click at [136, 105] on input "Offer Email *" at bounding box center [230, 105] width 215 height 10
paste input "[DOMAIN_NAME][EMAIL_ADDRESS][DOMAIN_NAME]"
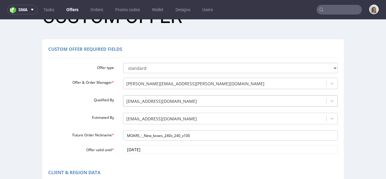
scroll to position [228, 0]
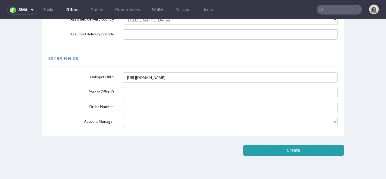
type input "[DOMAIN_NAME][EMAIL_ADDRESS][DOMAIN_NAME]"
click at [269, 151] on input "Create" at bounding box center [294, 150] width 101 height 10
type input "Please wait..."
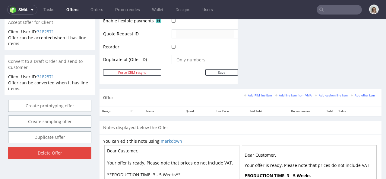
scroll to position [304, 0]
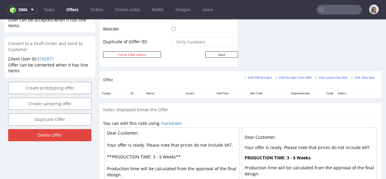
click at [279, 82] on div "Add PIM line item Add line item from VMA Add custom line item Add other item" at bounding box center [311, 80] width 134 height 10
click at [280, 79] on small "Add line item from VMA" at bounding box center [293, 77] width 37 height 3
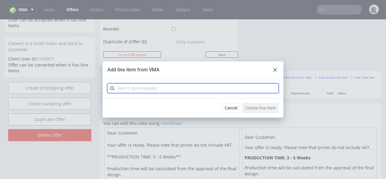
click at [175, 88] on input "text" at bounding box center [193, 88] width 172 height 10
paste input "CBSE-1"
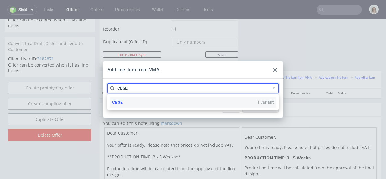
type input "CBSE"
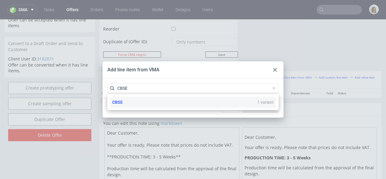
click at [170, 103] on div "CBSE 1 variant" at bounding box center [193, 102] width 167 height 11
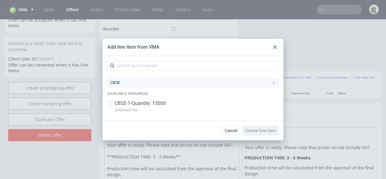
click at [163, 104] on p "CBSE-1 • Quantity: 15000" at bounding box center [140, 103] width 51 height 7
checkbox input "true"
click at [264, 130] on span "Create line item" at bounding box center [260, 130] width 31 height 4
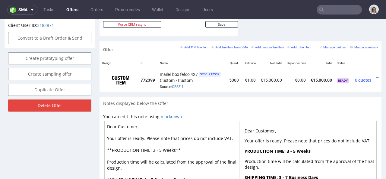
scroll to position [0, 16]
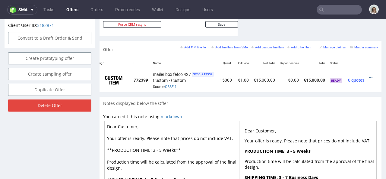
click at [370, 76] on icon at bounding box center [371, 78] width 3 height 4
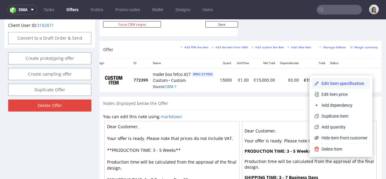
click at [351, 84] on span "Edit item specification" at bounding box center [343, 83] width 49 height 6
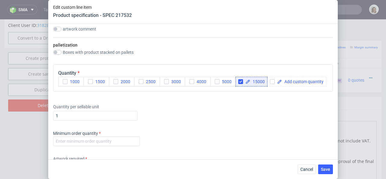
scroll to position [959, 0]
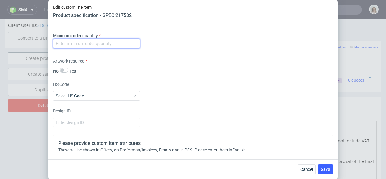
click at [82, 48] on input "number" at bounding box center [96, 44] width 87 height 10
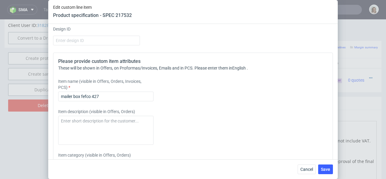
scroll to position [1046, 0]
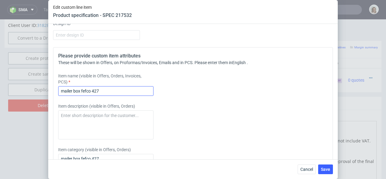
type input "1"
click at [110, 96] on input "mailer box fefco 427" at bounding box center [105, 91] width 95 height 10
drag, startPoint x: 135, startPoint y: 101, endPoint x: 46, endPoint y: 101, distance: 89.1
click at [46, 101] on div "Edit custom line item Product specification - SPEC 217532 Supplier [PERSON_NAME…" at bounding box center [193, 89] width 386 height 179
type input "mailer box fefco 427: 240x240x100"
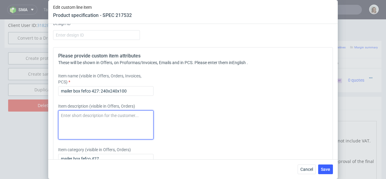
click at [69, 124] on textarea at bounding box center [105, 124] width 95 height 29
paste textarea "mailer box fefco 427: 240x240x100"
type textarea "mailer box fefco 427: 240x240x100"
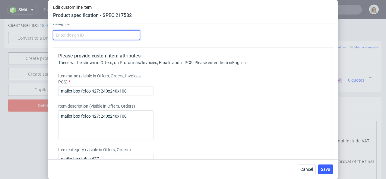
click at [64, 40] on input "number" at bounding box center [96, 35] width 87 height 10
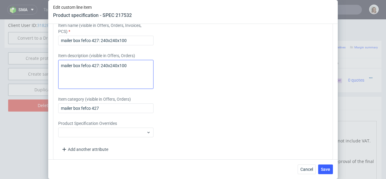
scroll to position [1098, 0]
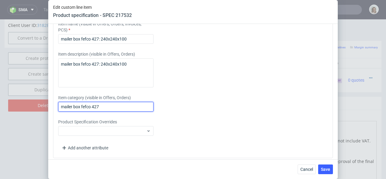
drag, startPoint x: 104, startPoint y: 116, endPoint x: 50, endPoint y: 116, distance: 54.0
click at [50, 116] on div "Supplier [PERSON_NAME] Packaging Technical specification Instant price RFQ type…" at bounding box center [193, 91] width 290 height 135
paste input ": 240x240x100"
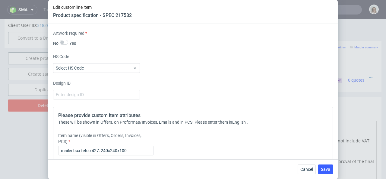
scroll to position [984, 0]
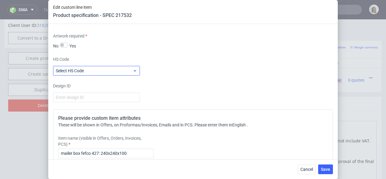
type input "mailer box fefco 427: 240x240x100"
click at [75, 73] on label "Select HS Code" at bounding box center [70, 70] width 28 height 5
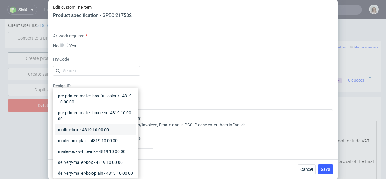
click at [73, 128] on div "mailer-box - 4819 10 00 00" at bounding box center [96, 129] width 81 height 11
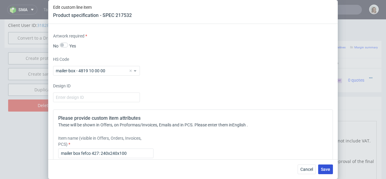
click at [326, 165] on button "Save" at bounding box center [326, 169] width 15 height 10
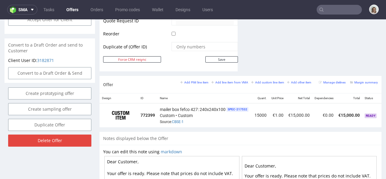
scroll to position [0, 44]
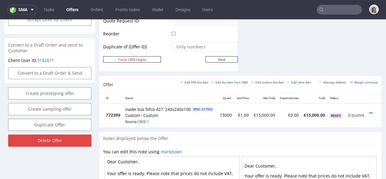
click at [370, 111] on icon at bounding box center [371, 113] width 3 height 4
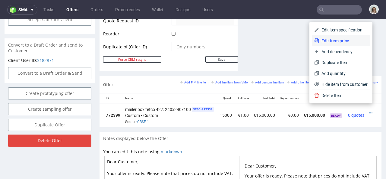
click at [338, 41] on span "Edit item price" at bounding box center [343, 41] width 49 height 6
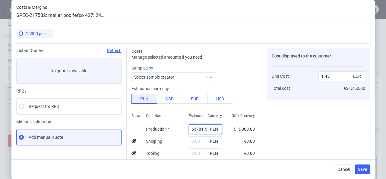
drag, startPoint x: 201, startPoint y: 127, endPoint x: 187, endPoint y: 127, distance: 14.5
click at [189, 127] on input "63781.5" at bounding box center [205, 129] width 33 height 10
click at [209, 128] on span "PLN" at bounding box center [215, 129] width 12 height 8
drag, startPoint x: 202, startPoint y: 128, endPoint x: 178, endPoint y: 128, distance: 23.2
click at [184, 128] on div "63781.5 PLN" at bounding box center [205, 129] width 43 height 12
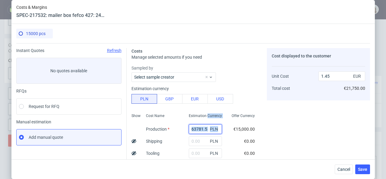
click at [189, 128] on input "63781.5" at bounding box center [205, 129] width 33 height 10
drag, startPoint x: 200, startPoint y: 128, endPoint x: 186, endPoint y: 128, distance: 14.8
click at [189, 128] on input "63781.5" at bounding box center [205, 129] width 33 height 10
paste input "41700"
type input "41700"
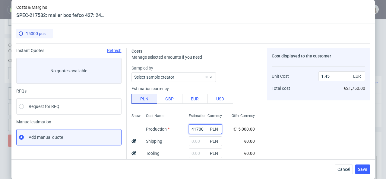
type input "0.95"
type input "41700"
click at [189, 151] on input "text" at bounding box center [205, 153] width 33 height 10
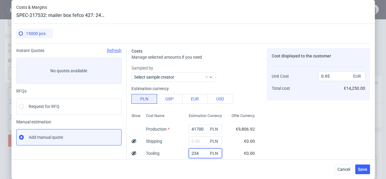
type input "2340"
type input "1"
type input "2340"
click at [218, 123] on div "41700 PLN" at bounding box center [205, 129] width 43 height 12
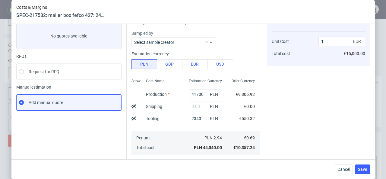
scroll to position [36, 0]
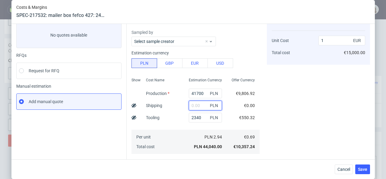
click at [192, 107] on input "text" at bounding box center [205, 106] width 33 height 10
paste input "3189,26"
type input "3189.26"
type input "1.08"
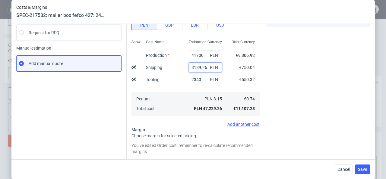
scroll to position [126, 0]
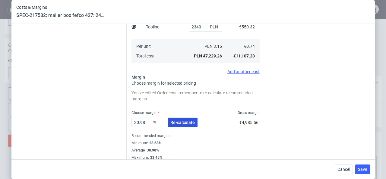
type input "3189.26"
click at [189, 118] on button "Re-calculate" at bounding box center [183, 122] width 30 height 10
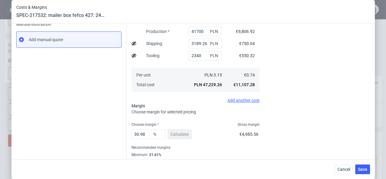
scroll to position [9, 0]
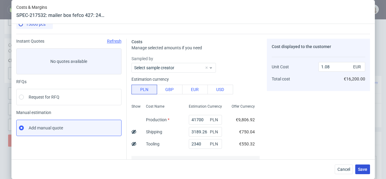
click at [367, 168] on span "Save" at bounding box center [362, 169] width 9 height 4
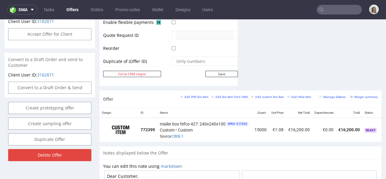
scroll to position [0, 44]
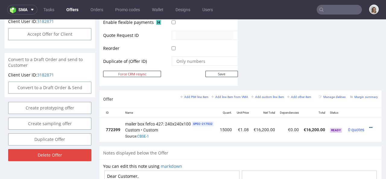
click at [370, 124] on div at bounding box center [373, 127] width 6 height 6
click at [370, 125] on icon at bounding box center [371, 127] width 3 height 4
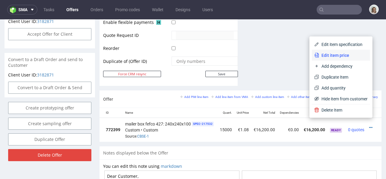
click at [340, 54] on span "Edit item price" at bounding box center [343, 55] width 49 height 6
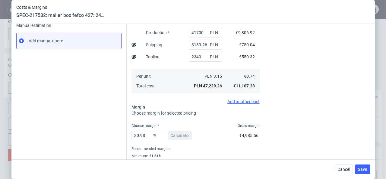
scroll to position [115, 0]
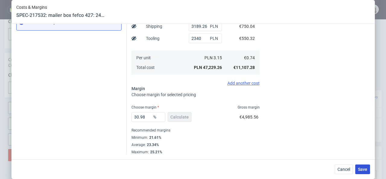
click at [370, 168] on button "Save" at bounding box center [363, 169] width 15 height 10
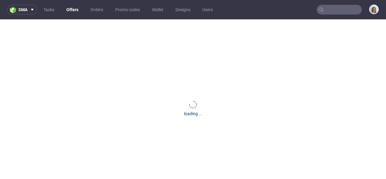
scroll to position [0, 0]
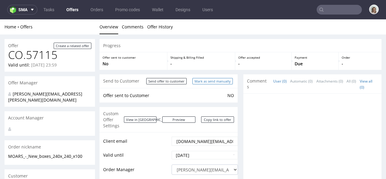
click at [222, 82] on input "Mark as send manually" at bounding box center [213, 81] width 40 height 6
type input "In progress..."
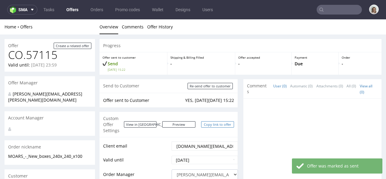
click at [219, 122] on link "Copy link to offer" at bounding box center [217, 124] width 33 height 6
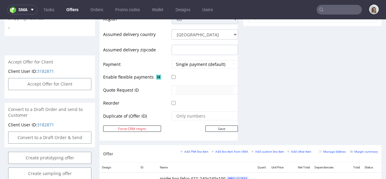
scroll to position [247, 0]
click at [337, 9] on input "text" at bounding box center [339, 10] width 45 height 10
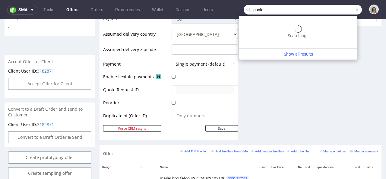
type input "pavlo"
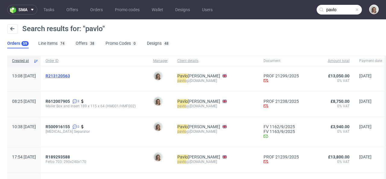
click at [70, 75] on span "R213120563" at bounding box center [58, 75] width 24 height 5
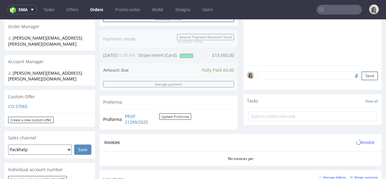
scroll to position [200, 0]
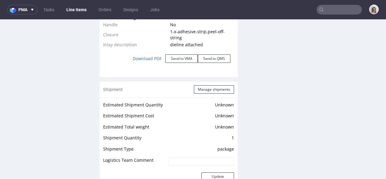
scroll to position [934, 0]
